Goal: Transaction & Acquisition: Purchase product/service

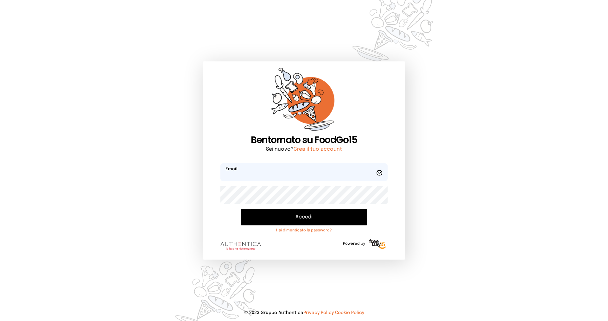
type input "**********"
click at [303, 217] on button "Accedi" at bounding box center [304, 217] width 127 height 16
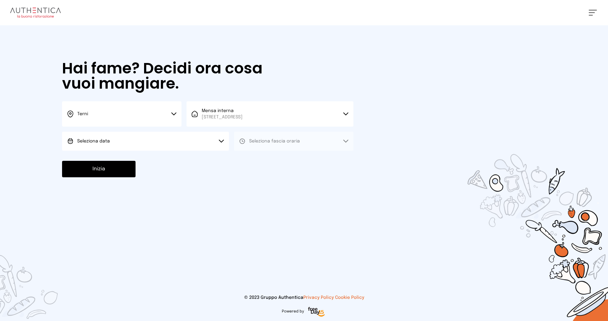
click at [134, 110] on button "Terni" at bounding box center [121, 113] width 119 height 25
click at [140, 134] on li "Terni" at bounding box center [121, 135] width 119 height 17
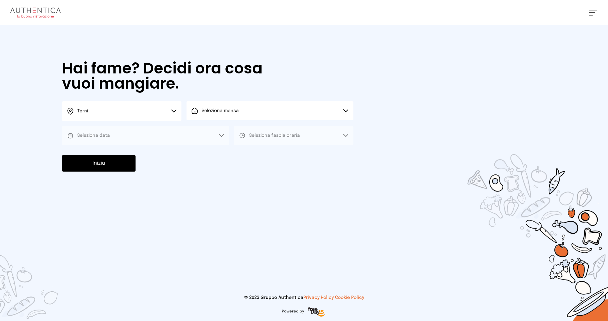
click at [229, 114] on button "Seleziona mensa" at bounding box center [269, 110] width 167 height 19
click at [231, 132] on span "[STREET_ADDRESS]" at bounding box center [222, 135] width 41 height 6
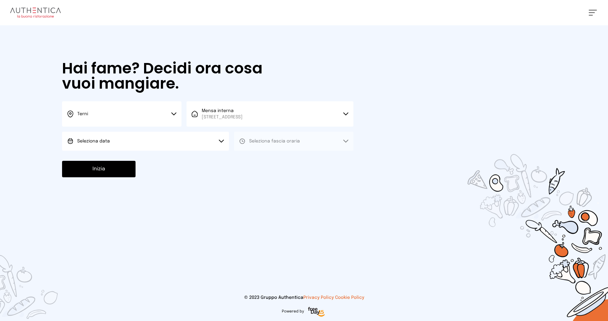
click at [158, 140] on button "Seleziona data" at bounding box center [145, 141] width 167 height 19
click at [161, 160] on li "[DATE], [DATE]" at bounding box center [145, 159] width 167 height 16
click at [270, 141] on span "Seleziona fascia oraria" at bounding box center [274, 141] width 51 height 4
click at [270, 158] on li "Pranzo" at bounding box center [293, 159] width 119 height 16
click at [120, 167] on button "Inizia" at bounding box center [98, 169] width 73 height 16
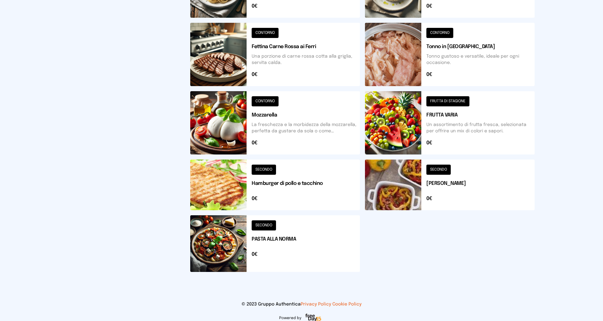
scroll to position [184, 0]
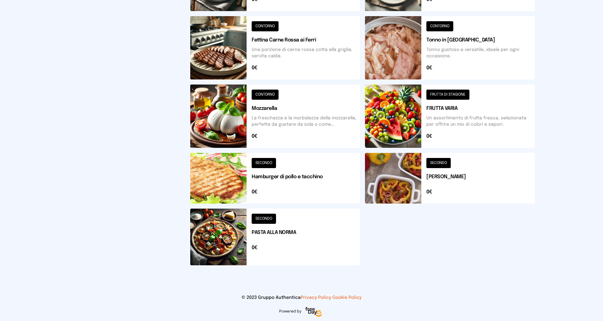
click at [267, 217] on button at bounding box center [275, 237] width 170 height 57
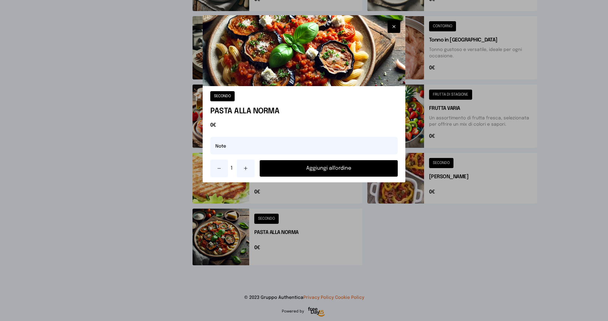
click at [285, 168] on button "Aggiungi all'ordine" at bounding box center [329, 168] width 138 height 16
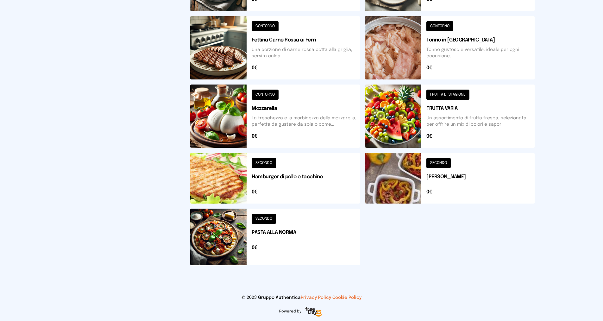
click at [442, 163] on button at bounding box center [450, 178] width 170 height 51
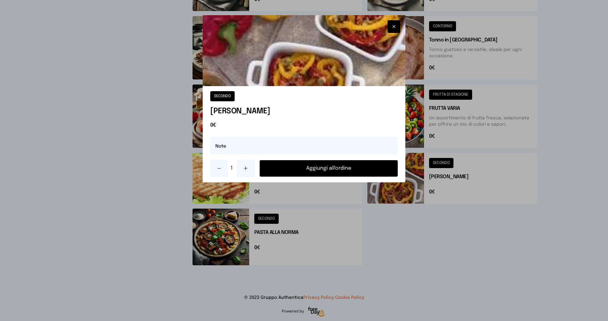
click at [340, 171] on button "Aggiungi all'ordine" at bounding box center [329, 168] width 138 height 16
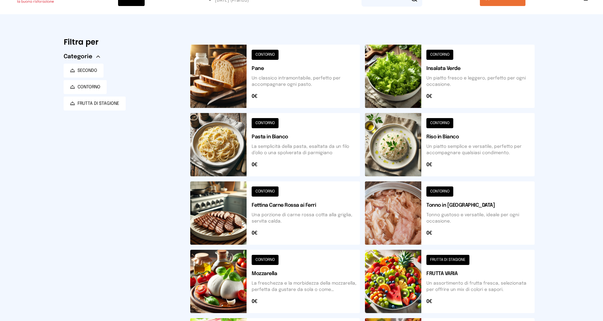
scroll to position [15, 0]
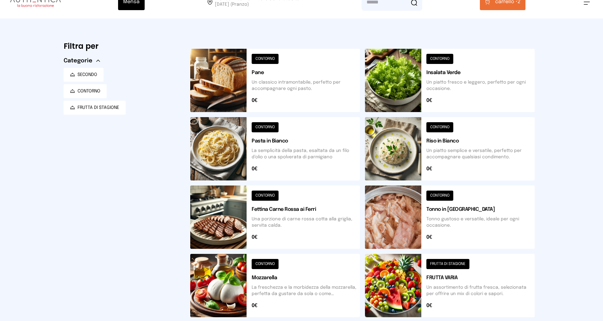
click at [458, 263] on button at bounding box center [450, 285] width 170 height 63
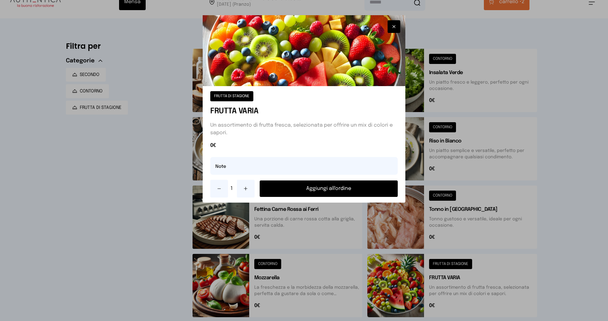
click at [336, 188] on button "Aggiungi all'ordine" at bounding box center [329, 188] width 138 height 16
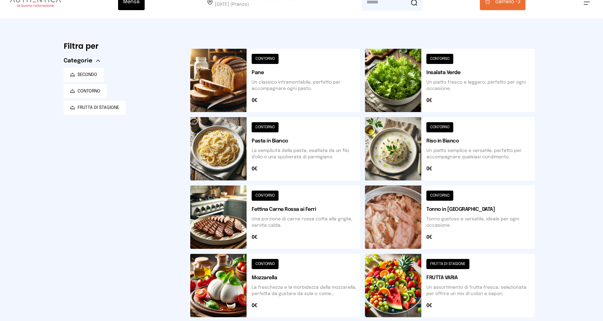
click at [493, 6] on button "carrello • 3" at bounding box center [503, 2] width 46 height 16
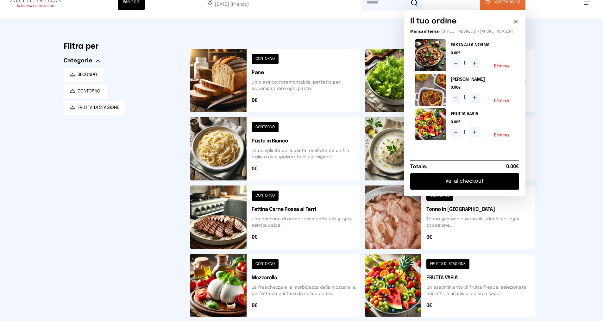
click at [487, 185] on button "Vai al checkout" at bounding box center [464, 181] width 109 height 16
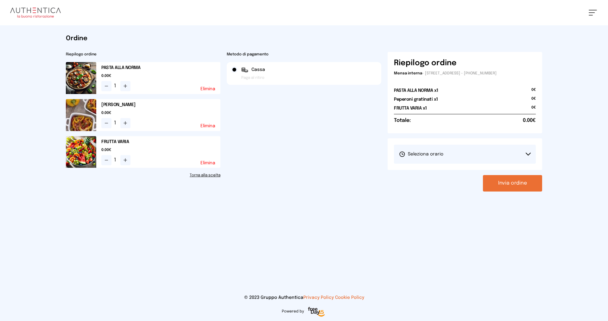
click at [447, 153] on button "Seleziona orario" at bounding box center [465, 154] width 142 height 19
click at [449, 172] on li "1° Turno (13:00 - 15:00)" at bounding box center [465, 172] width 142 height 16
click at [519, 185] on button "Invia ordine" at bounding box center [512, 183] width 59 height 16
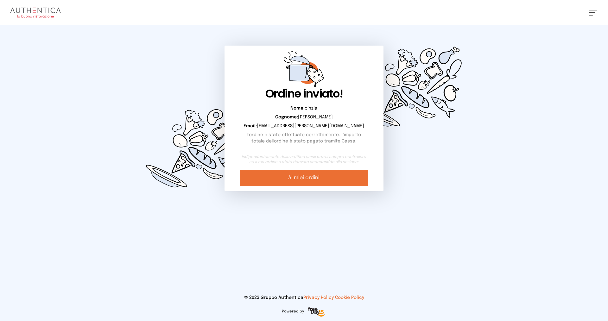
click at [348, 175] on link "Ai miei ordini" at bounding box center [304, 178] width 128 height 16
